Goal: Find specific page/section: Find specific page/section

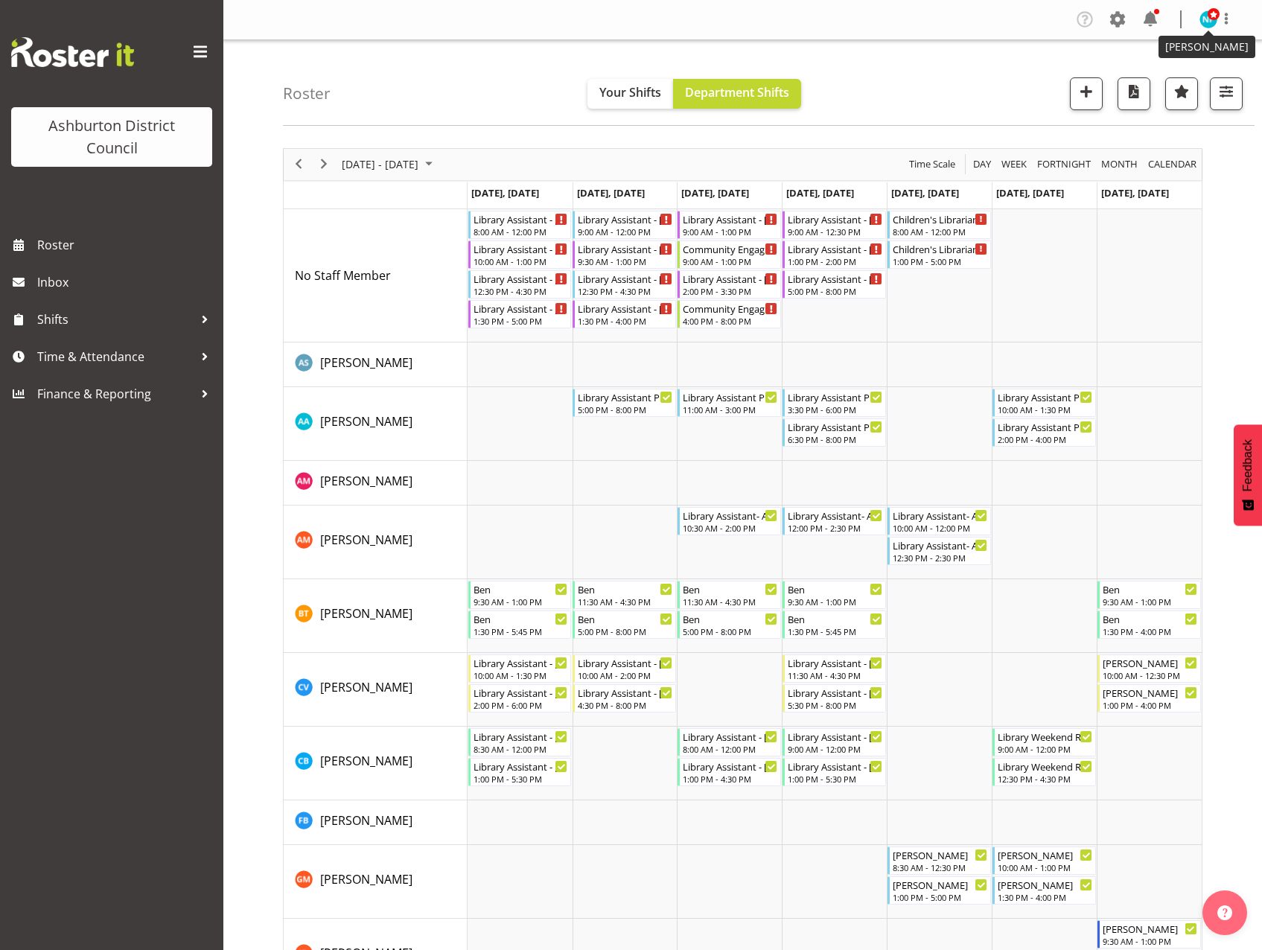
click at [1213, 14] on span at bounding box center [1214, 14] width 12 height 12
click at [1148, 76] on link "Log Out" at bounding box center [1164, 78] width 143 height 27
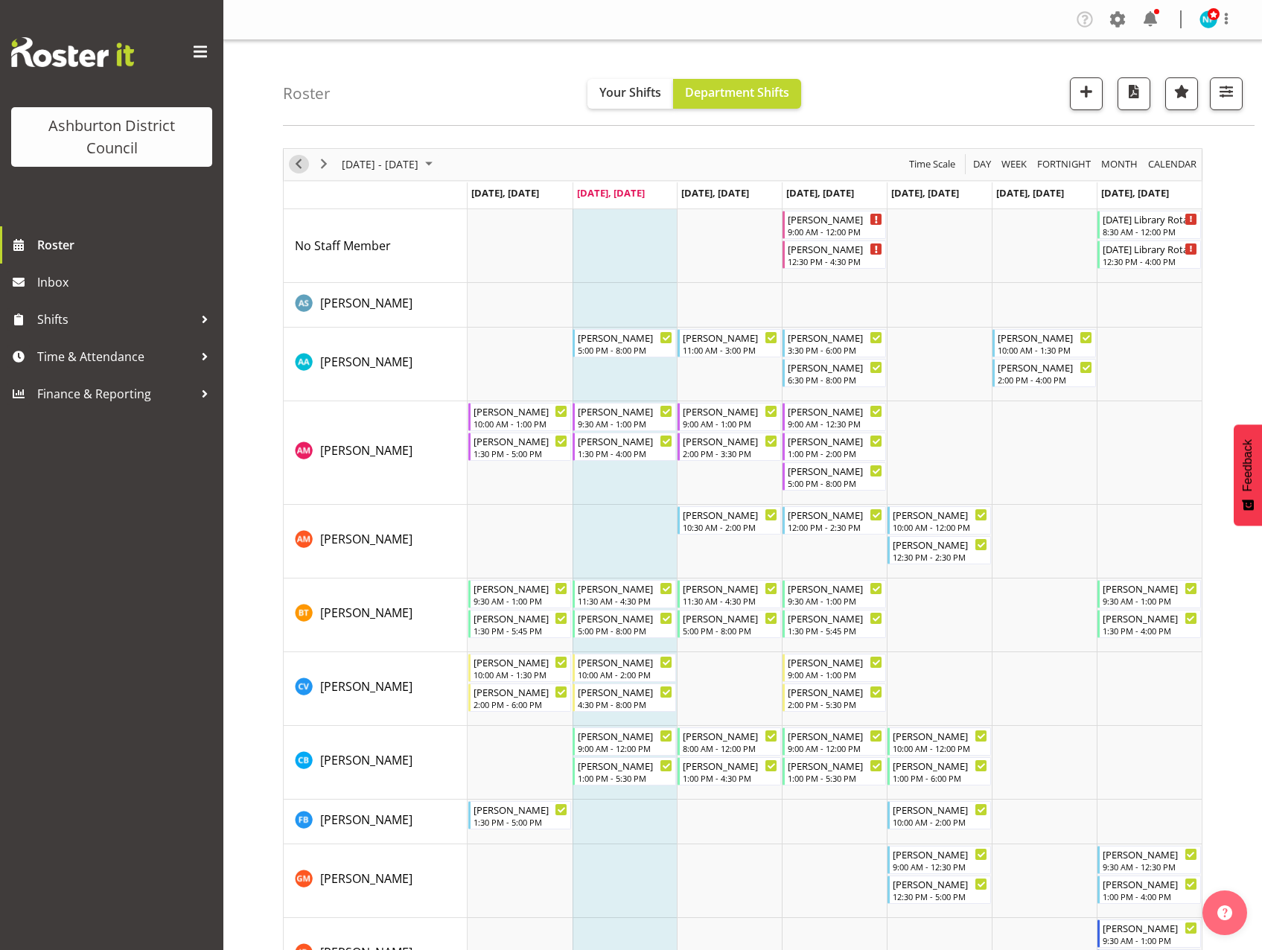
drag, startPoint x: 298, startPoint y: 165, endPoint x: 317, endPoint y: 198, distance: 38.3
click at [298, 168] on span "Previous" at bounding box center [299, 164] width 18 height 19
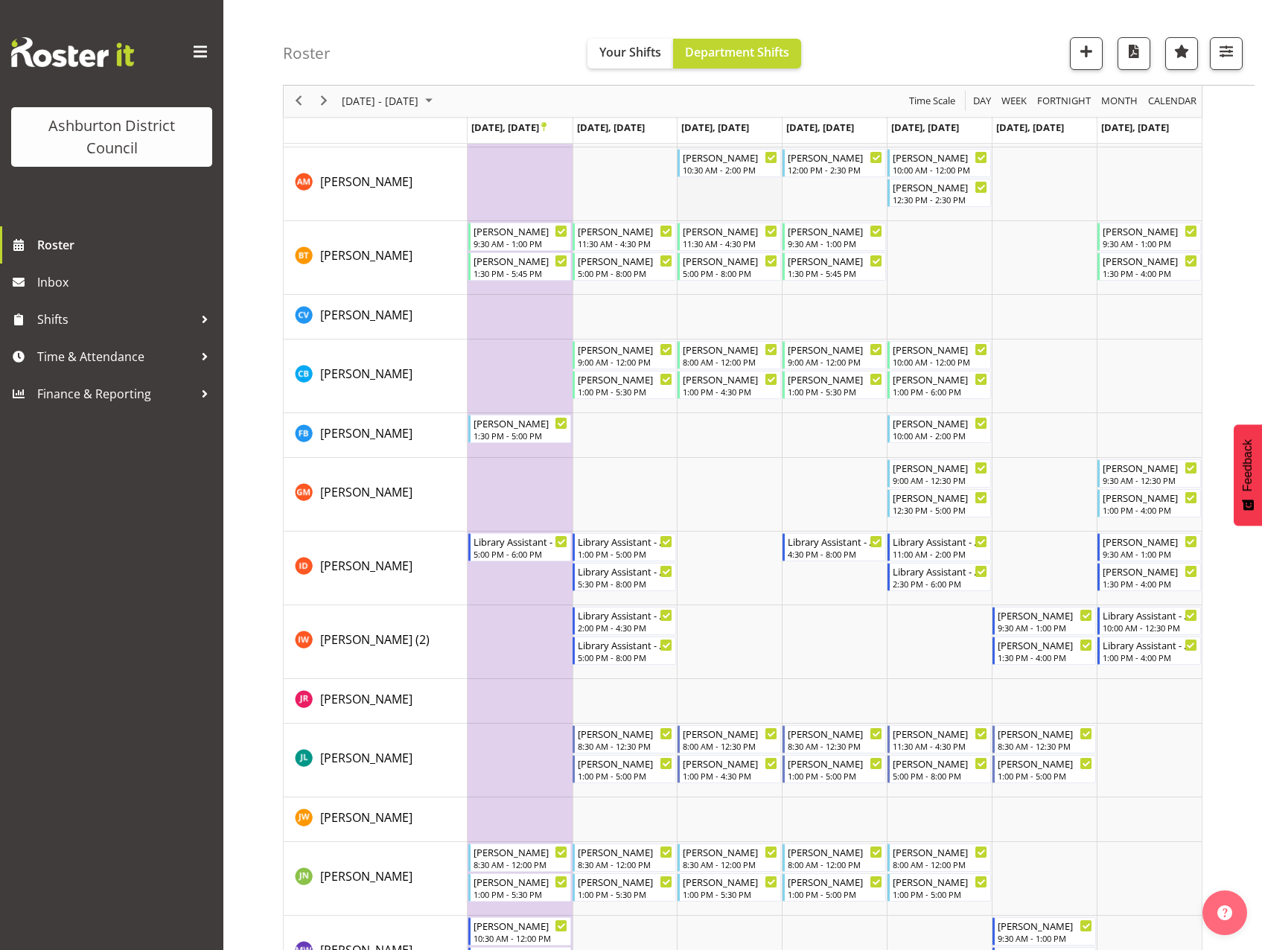
scroll to position [521, 0]
